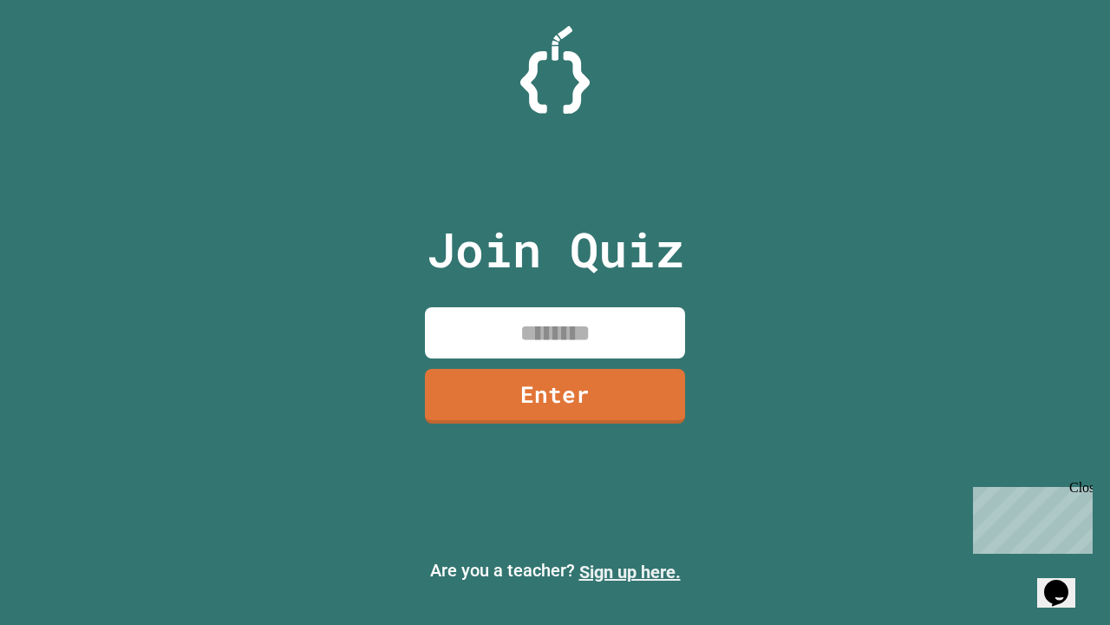
click at [630, 572] on link "Sign up here." at bounding box center [631, 571] width 102 height 21
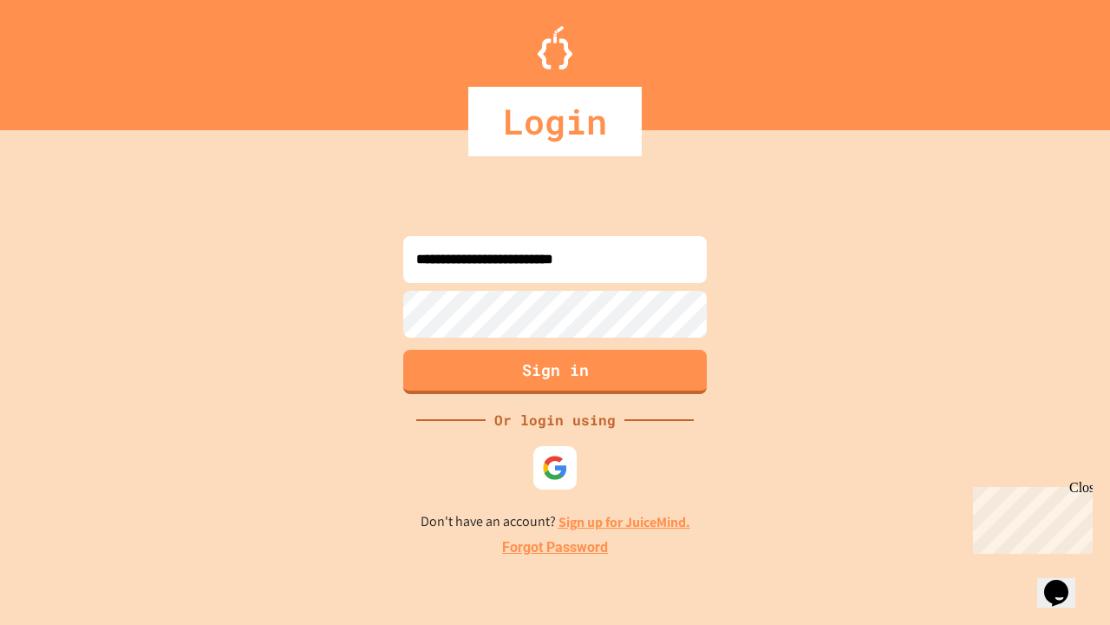
type input "**********"
